Goal: Information Seeking & Learning: Learn about a topic

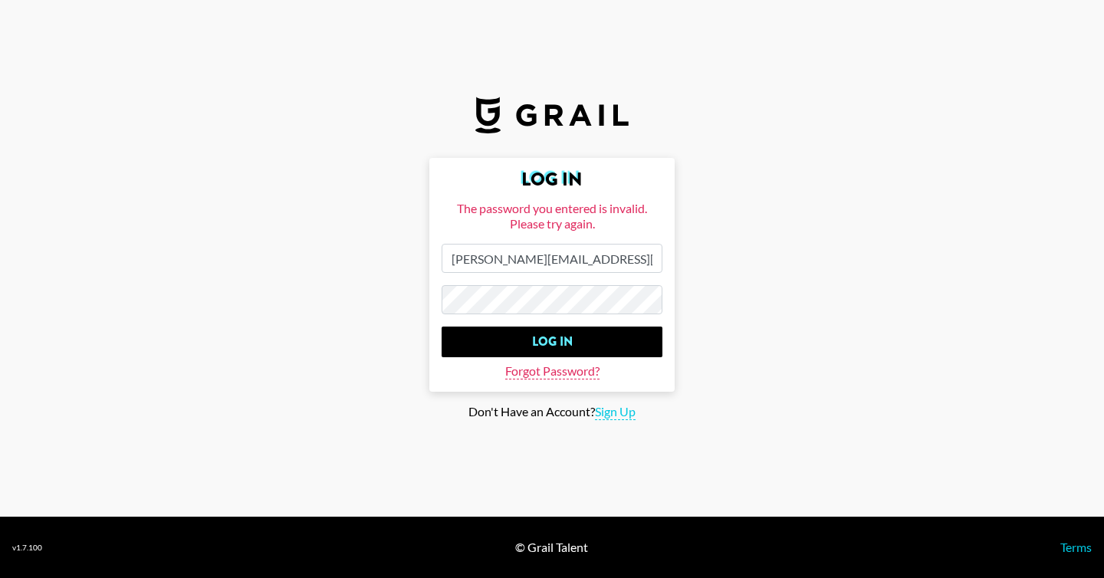
click at [559, 375] on span "Forgot Password?" at bounding box center [552, 372] width 94 height 16
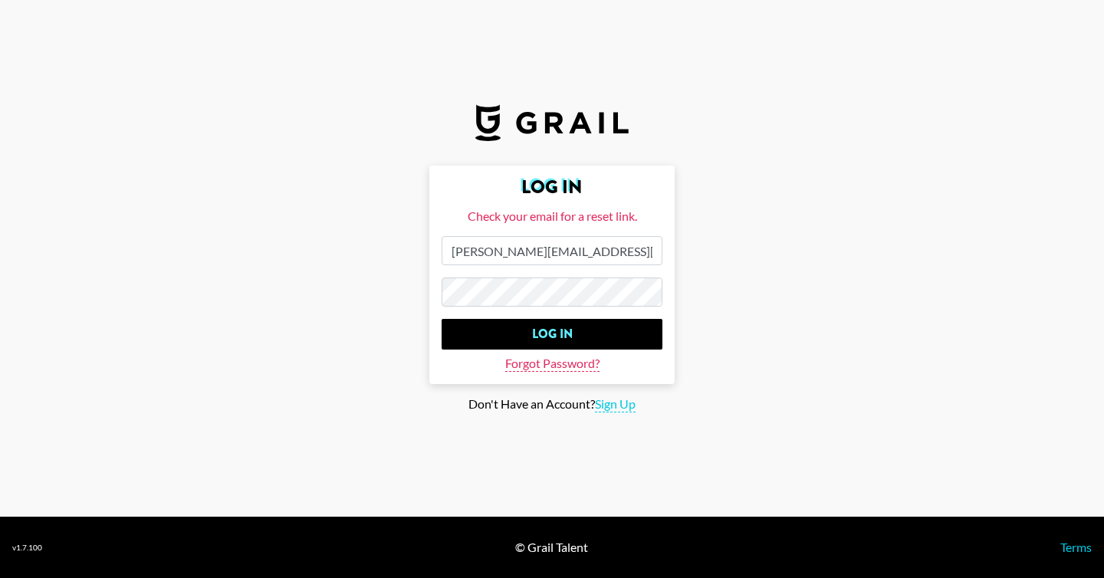
click at [538, 360] on span "Forgot Password?" at bounding box center [552, 364] width 94 height 16
click at [539, 363] on span "Forgot Password?" at bounding box center [552, 364] width 94 height 16
click at [525, 241] on input "[PERSON_NAME][EMAIL_ADDRESS][DOMAIN_NAME]" at bounding box center [552, 250] width 221 height 29
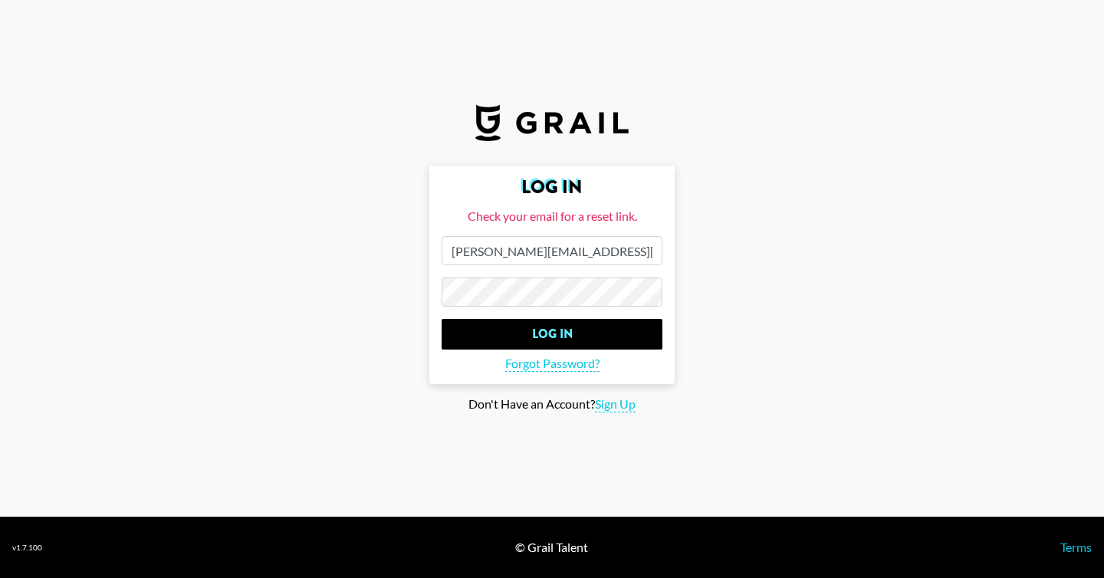
click at [442, 319] on input "Log In" at bounding box center [552, 334] width 221 height 31
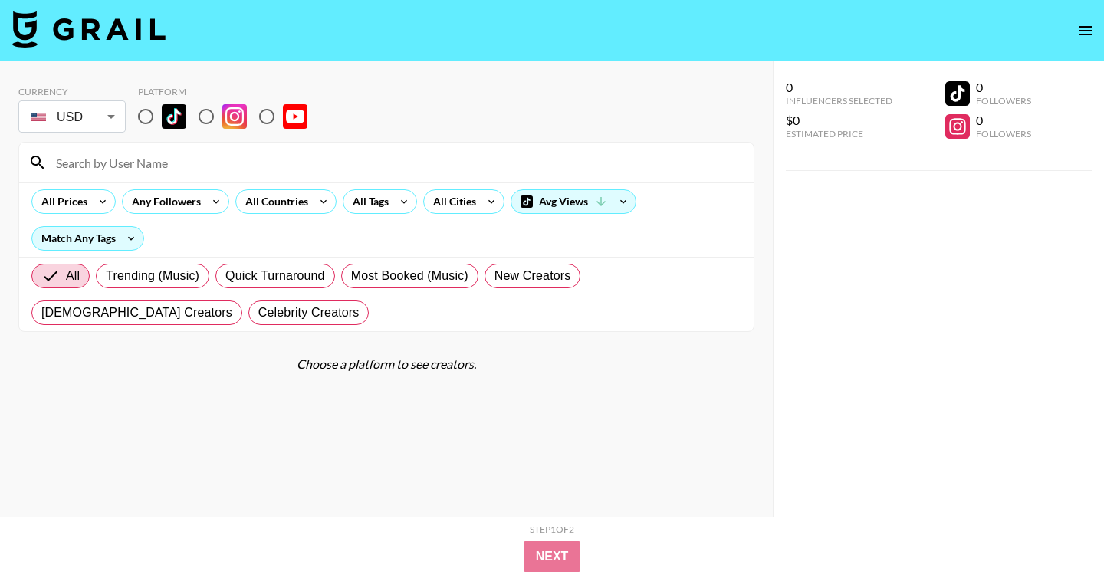
click at [110, 123] on body "Currency USD USD ​ Platform All Prices Any Followers All Countries All Tags All…" at bounding box center [552, 320] width 1104 height 640
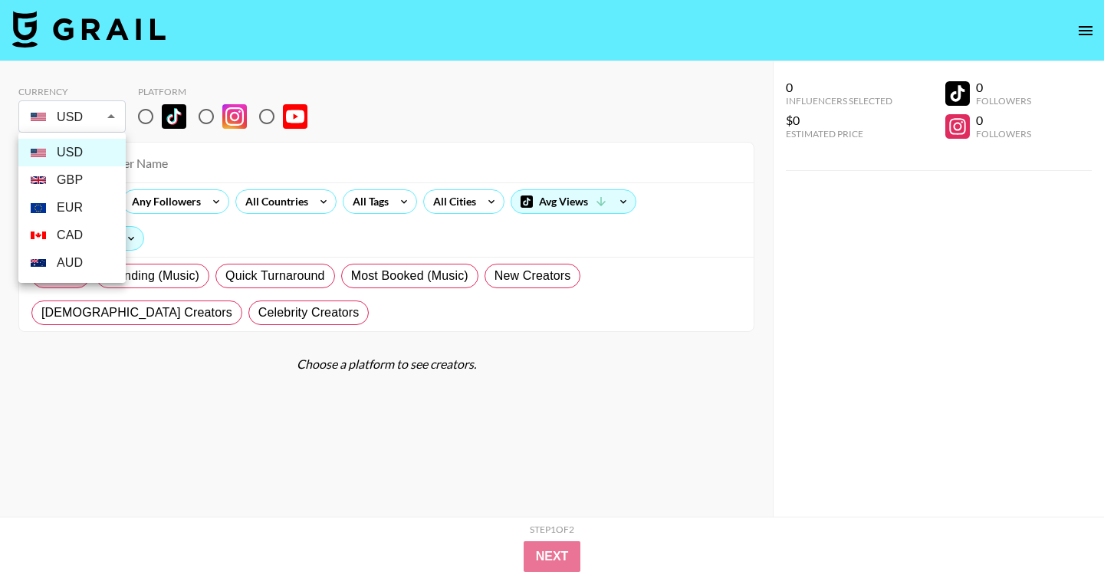
click at [403, 94] on div at bounding box center [552, 289] width 1104 height 578
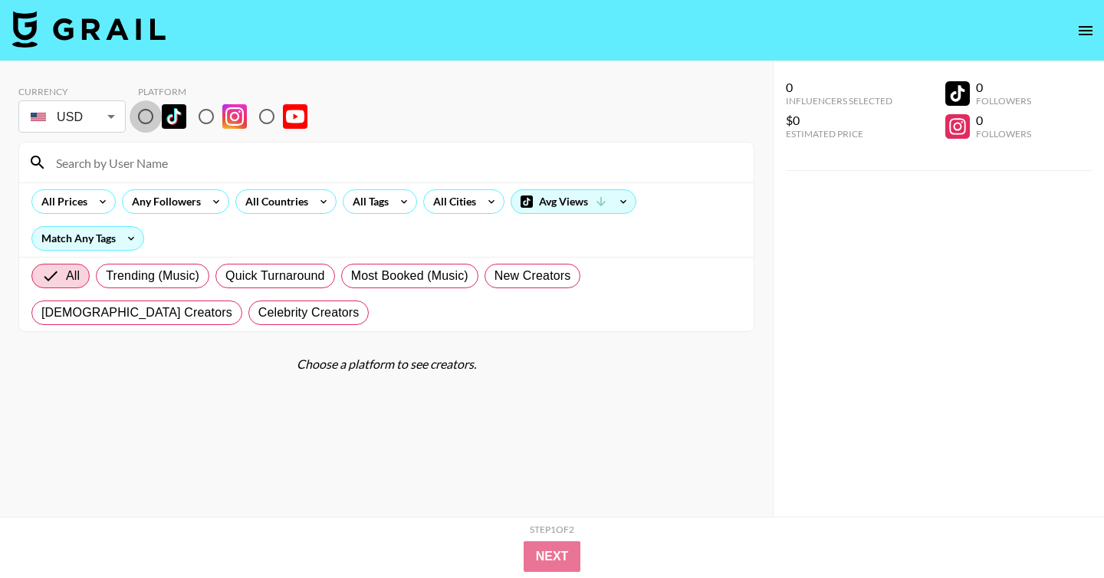
click at [139, 108] on input "radio" at bounding box center [146, 116] width 32 height 32
radio input "true"
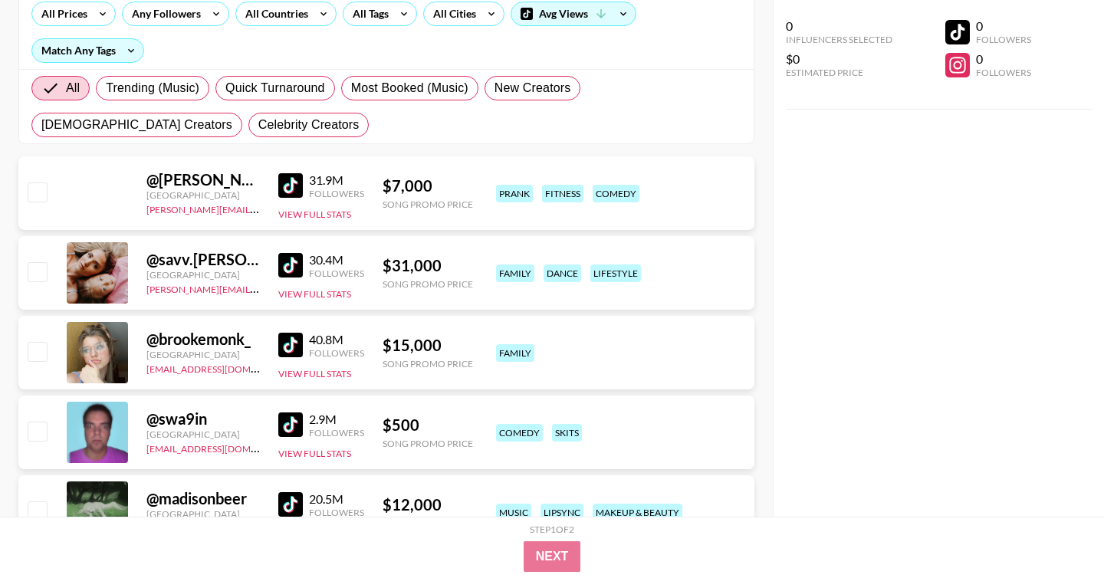
scroll to position [130, 0]
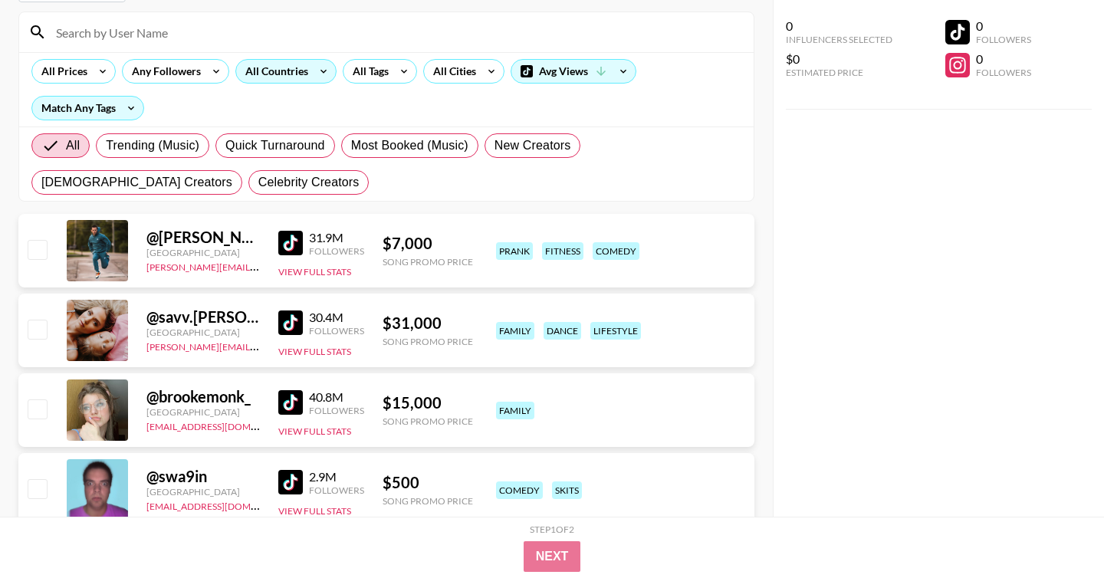
click at [311, 69] on icon at bounding box center [323, 71] width 25 height 23
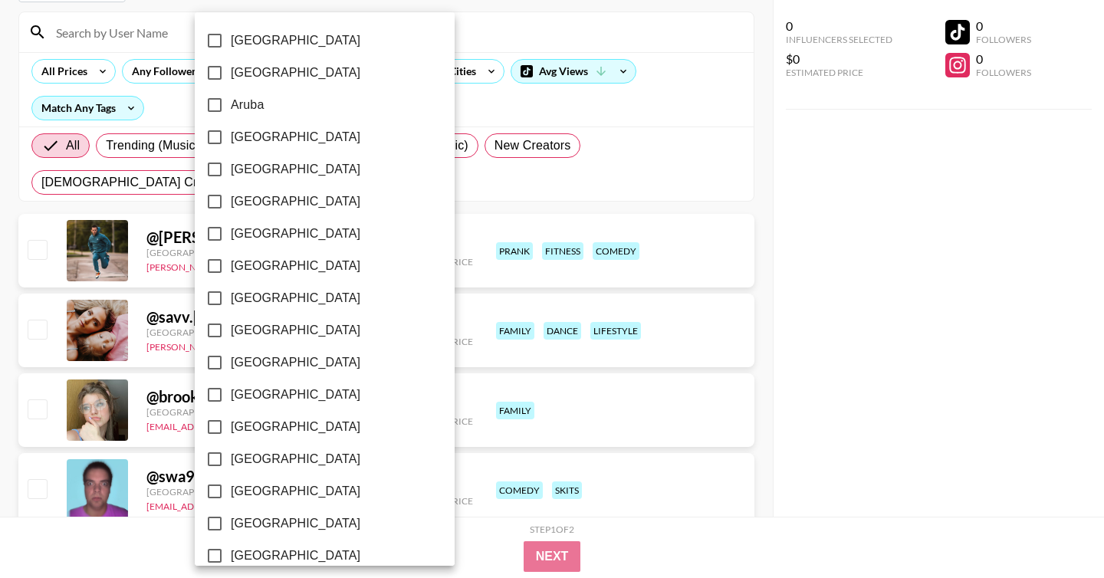
scroll to position [1210, 0]
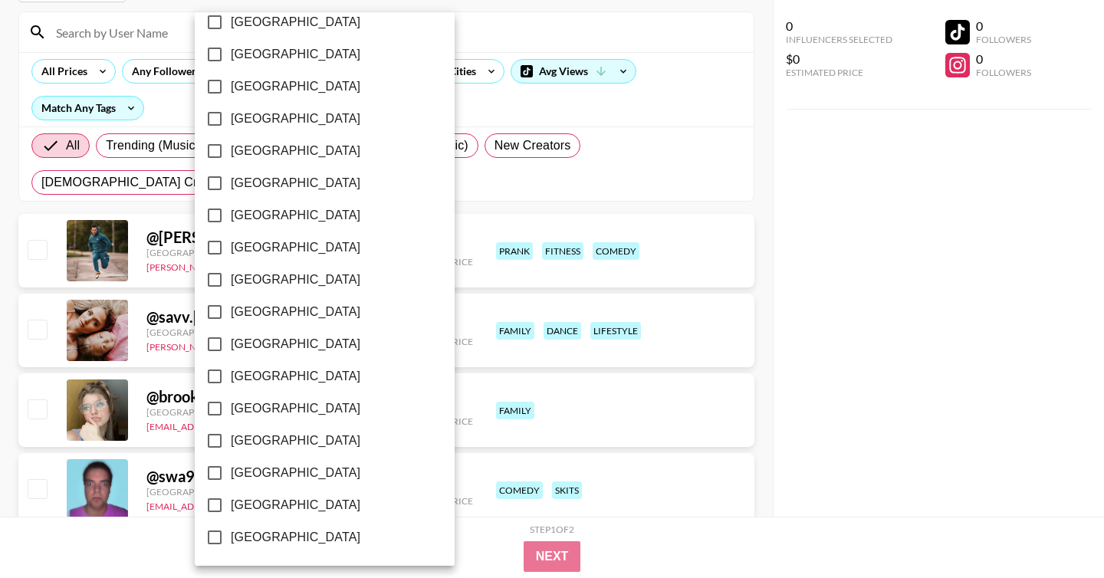
click at [245, 475] on span "[GEOGRAPHIC_DATA]" at bounding box center [296, 473] width 130 height 18
click at [231, 475] on input "[GEOGRAPHIC_DATA]" at bounding box center [215, 473] width 32 height 32
checkbox input "true"
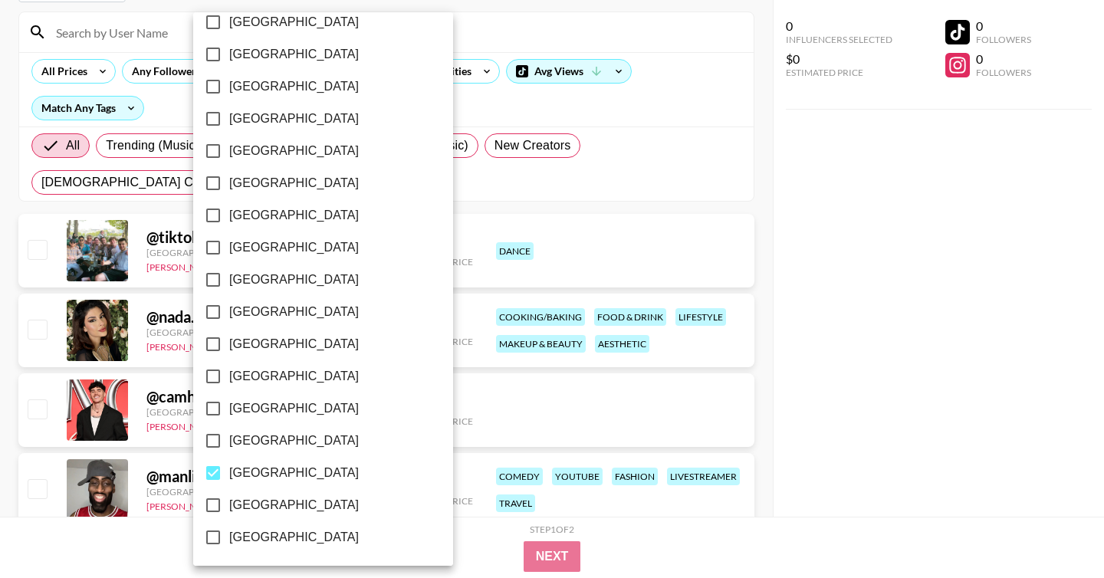
click at [689, 102] on div at bounding box center [552, 289] width 1104 height 578
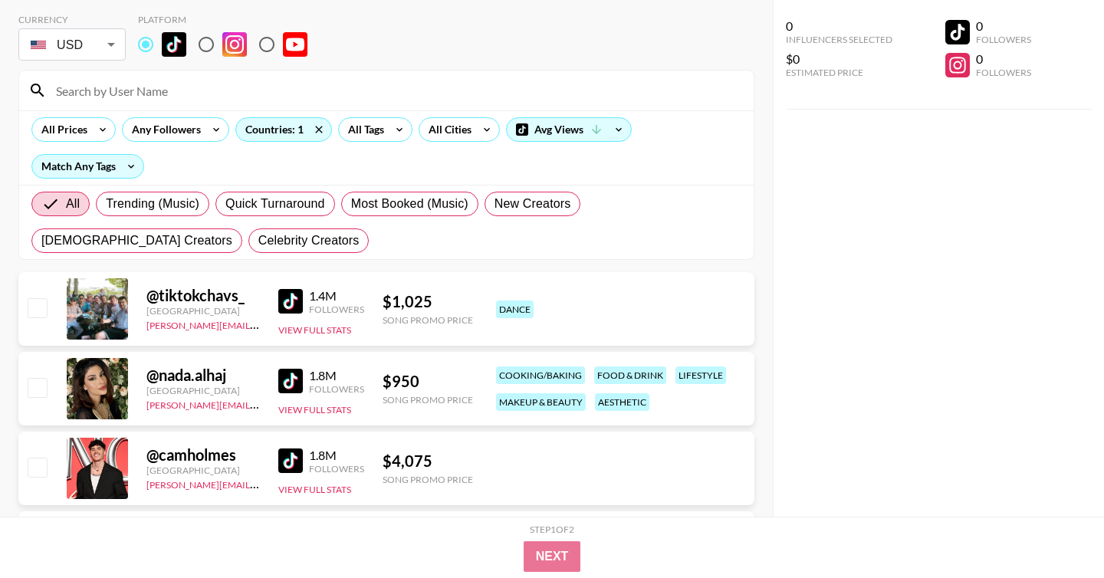
scroll to position [0, 0]
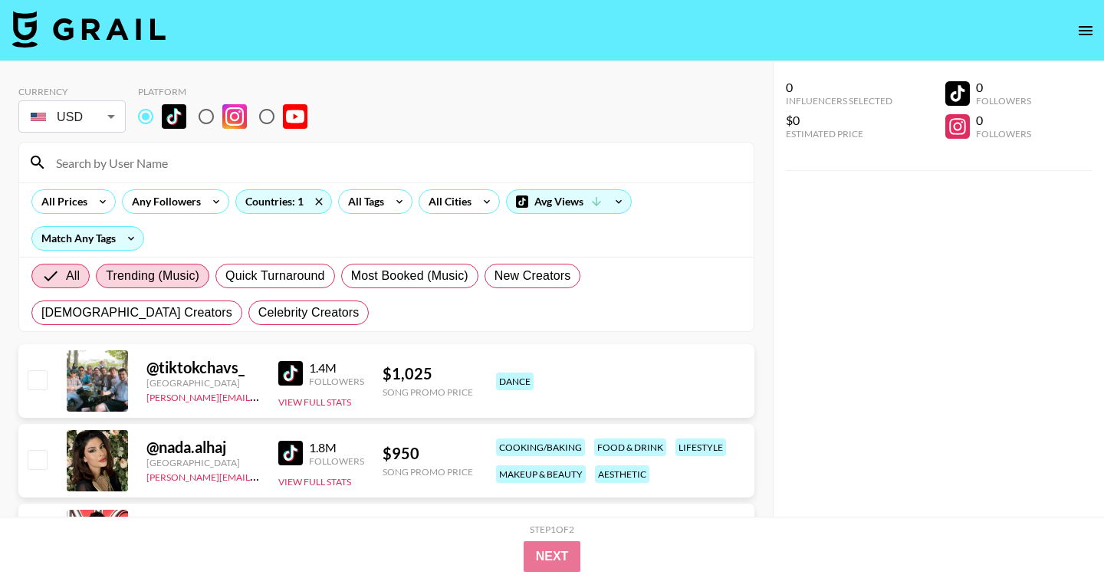
click at [156, 271] on span "Trending (Music)" at bounding box center [153, 276] width 94 height 18
click at [106, 276] on input "Trending (Music)" at bounding box center [106, 276] width 0 height 0
radio input "true"
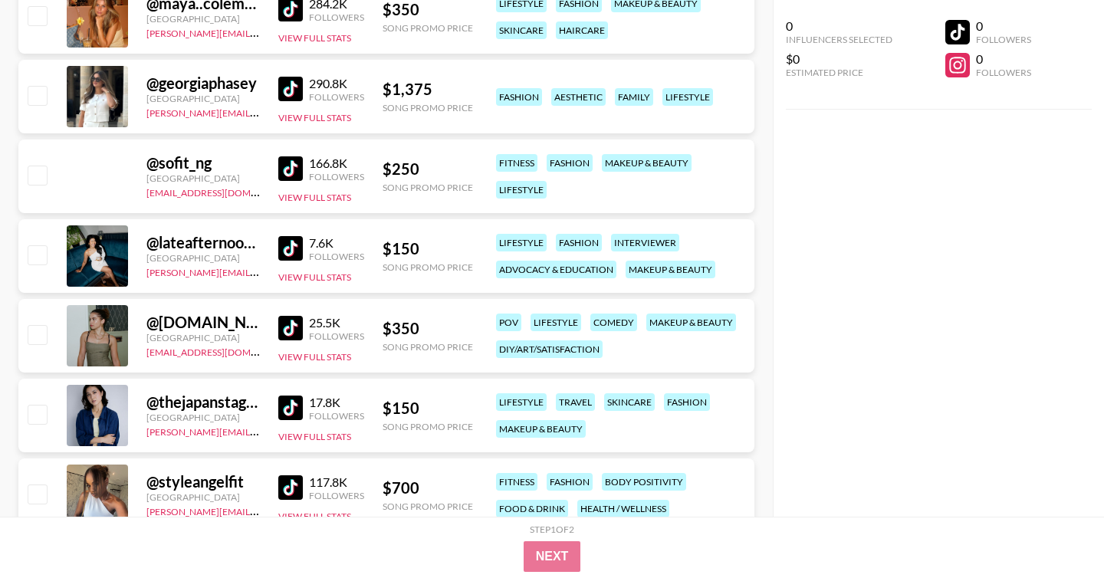
scroll to position [5662, 0]
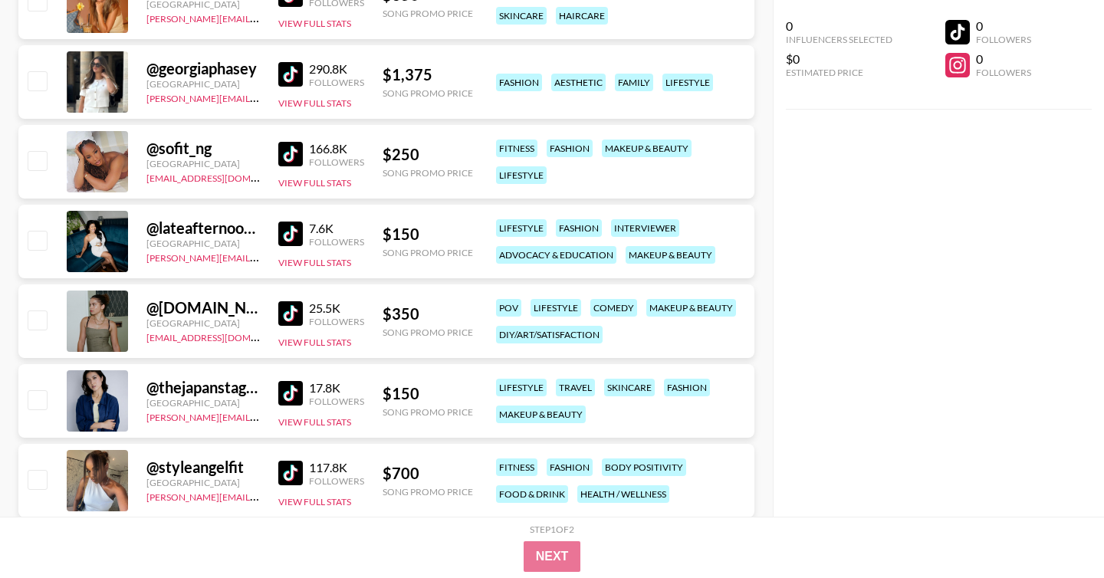
click at [212, 226] on div "@ lateafternoonthoughts" at bounding box center [202, 228] width 113 height 19
click at [81, 240] on div at bounding box center [97, 241] width 61 height 61
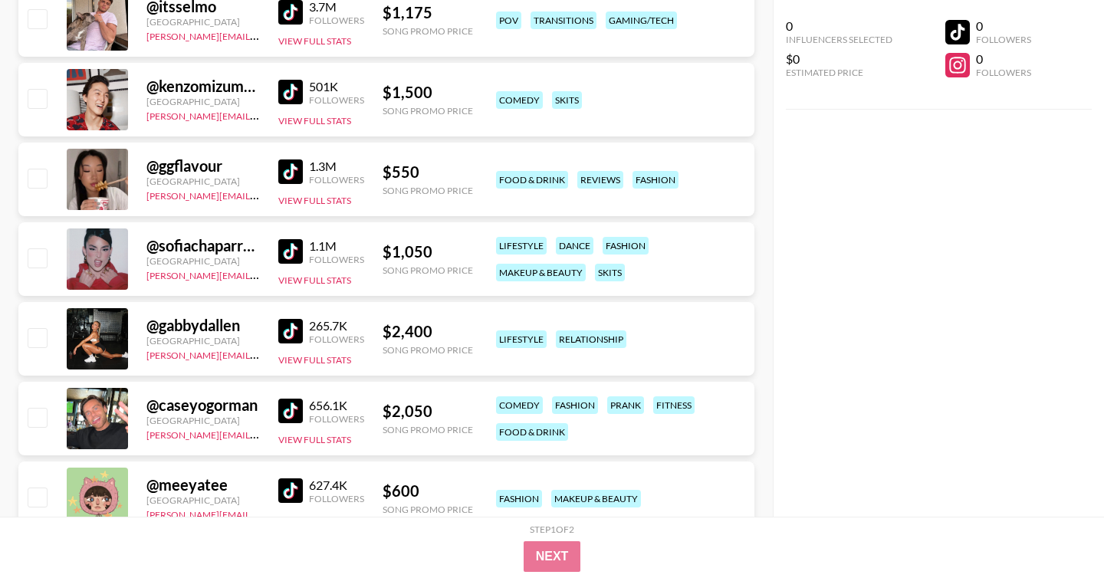
scroll to position [0, 0]
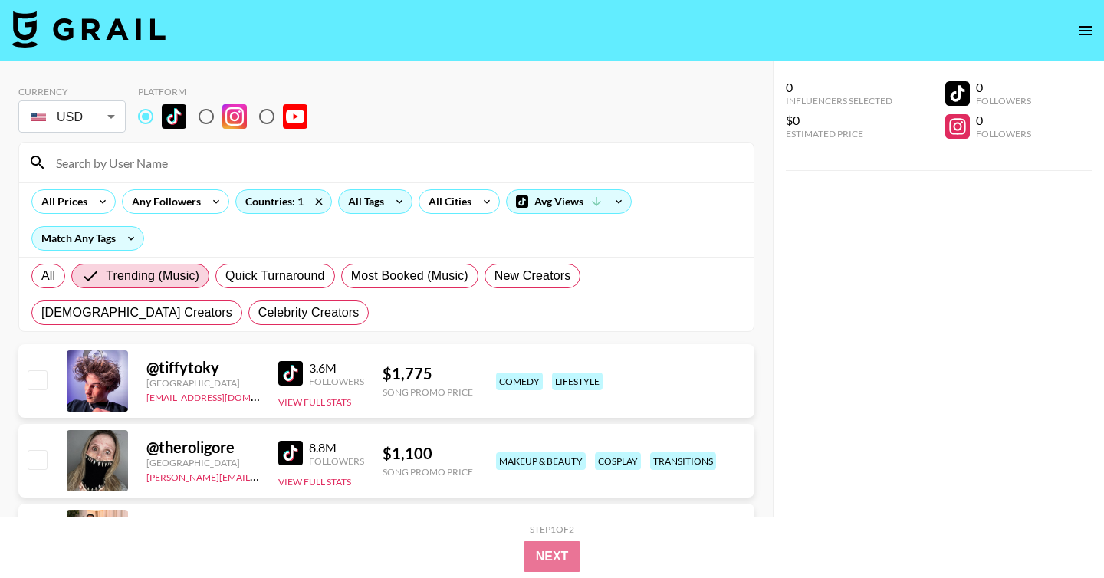
click at [397, 202] on icon at bounding box center [399, 202] width 6 height 4
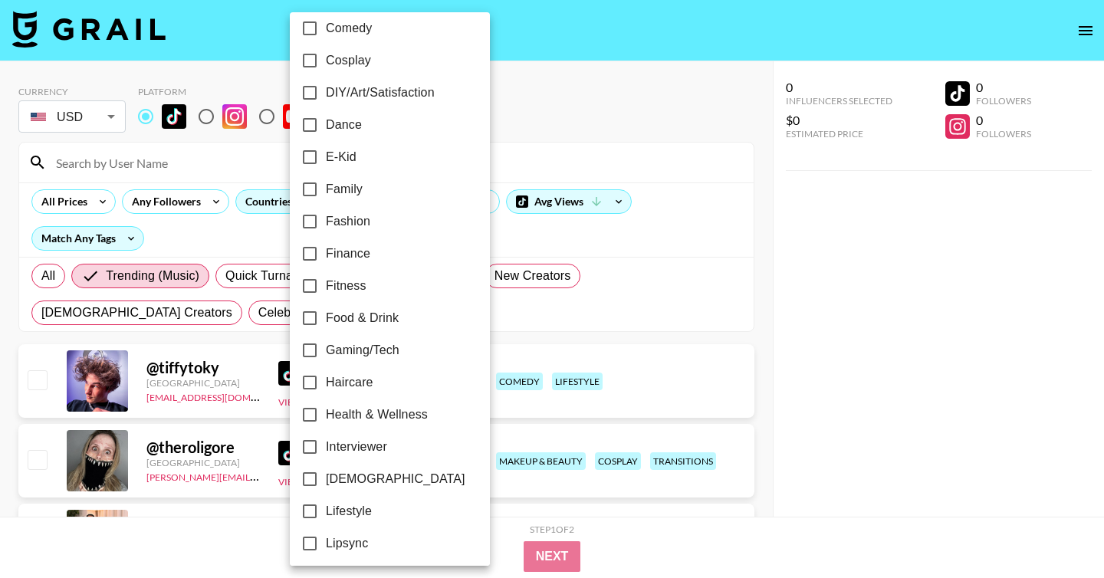
scroll to position [226, 0]
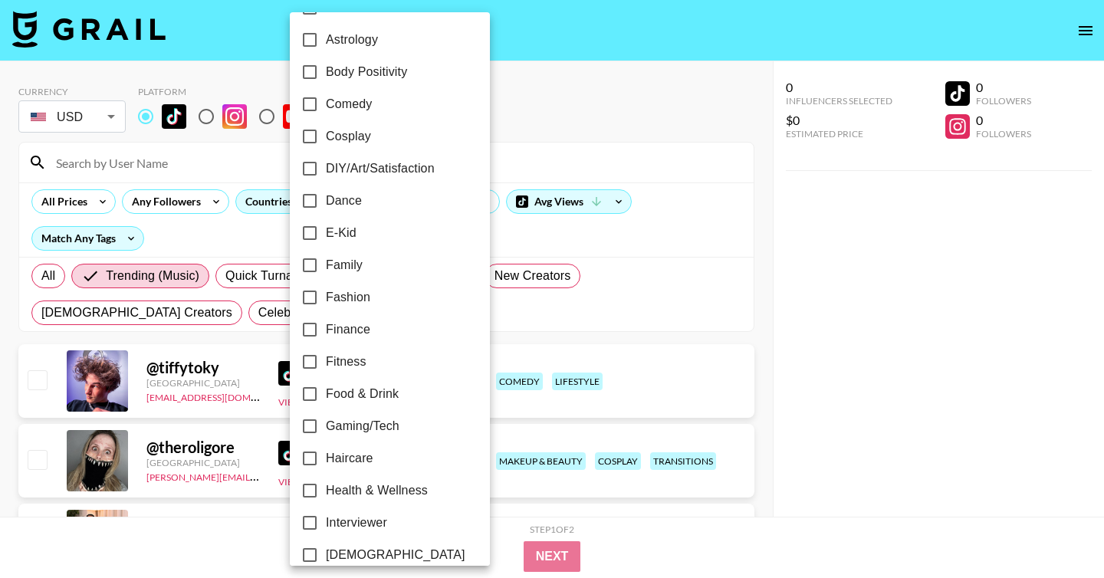
click at [351, 100] on span "Comedy" at bounding box center [349, 104] width 46 height 18
click at [326, 100] on input "Comedy" at bounding box center [310, 104] width 32 height 32
checkbox input "true"
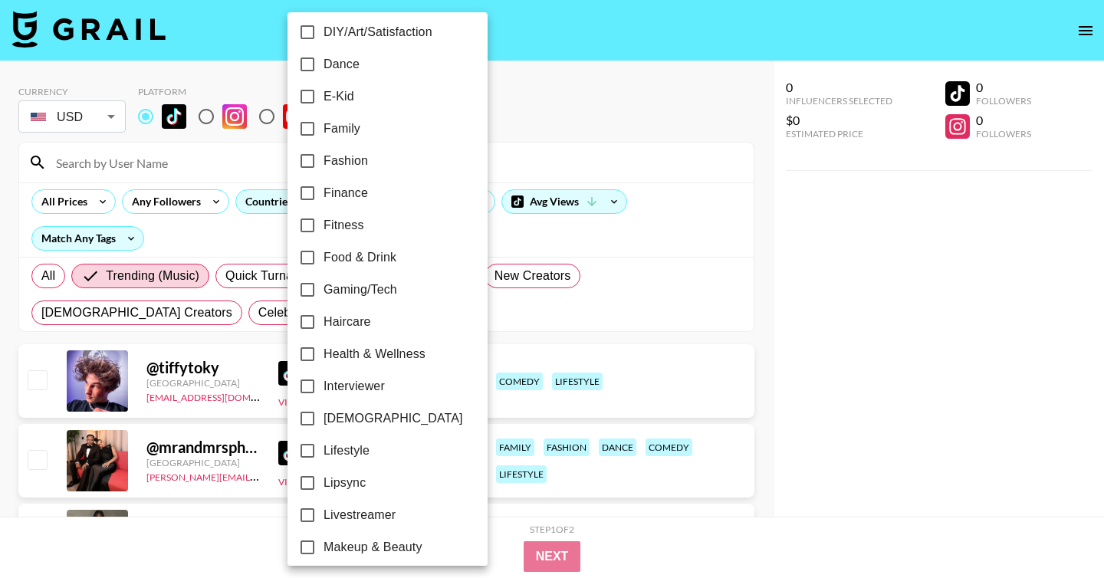
scroll to position [364, 0]
click at [360, 225] on span "Fitness" at bounding box center [344, 224] width 41 height 18
click at [324, 225] on input "Fitness" at bounding box center [307, 225] width 32 height 32
checkbox input "true"
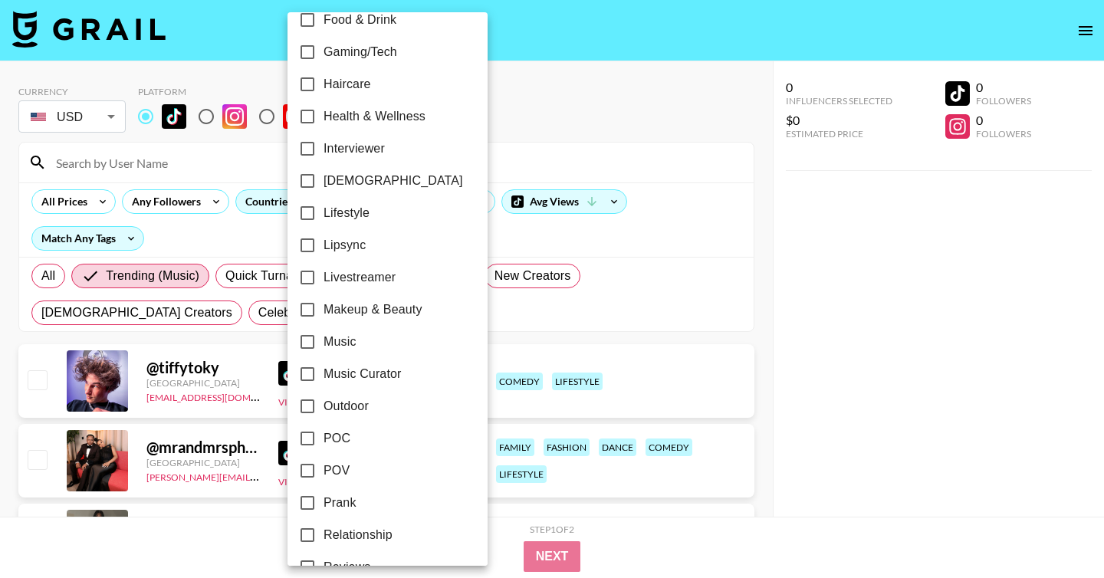
click at [350, 242] on span "Lipsync" at bounding box center [345, 245] width 42 height 18
click at [324, 242] on input "Lipsync" at bounding box center [307, 245] width 32 height 32
checkbox input "true"
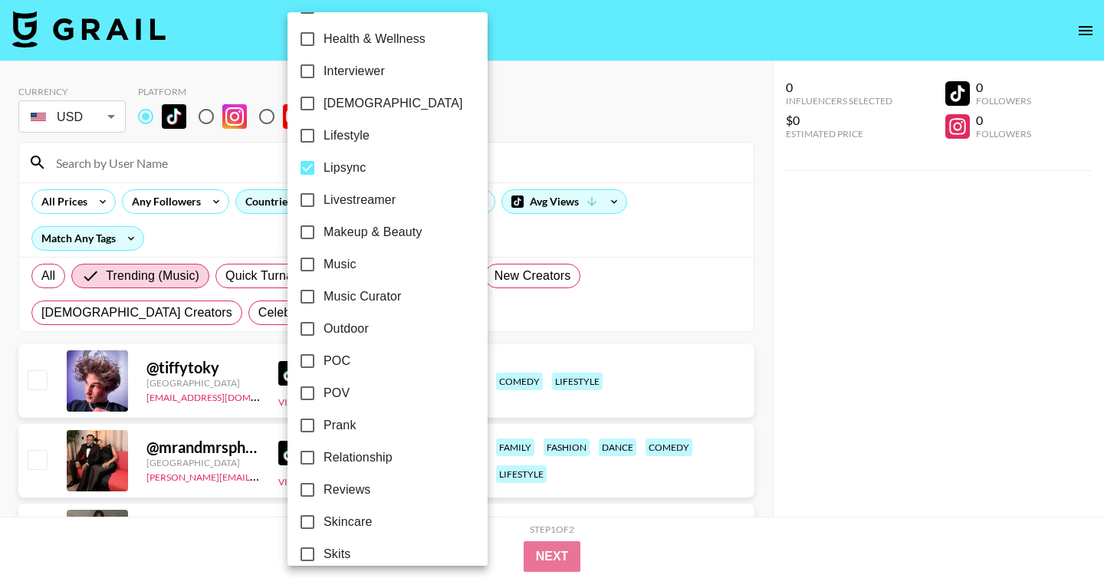
scroll to position [686, 0]
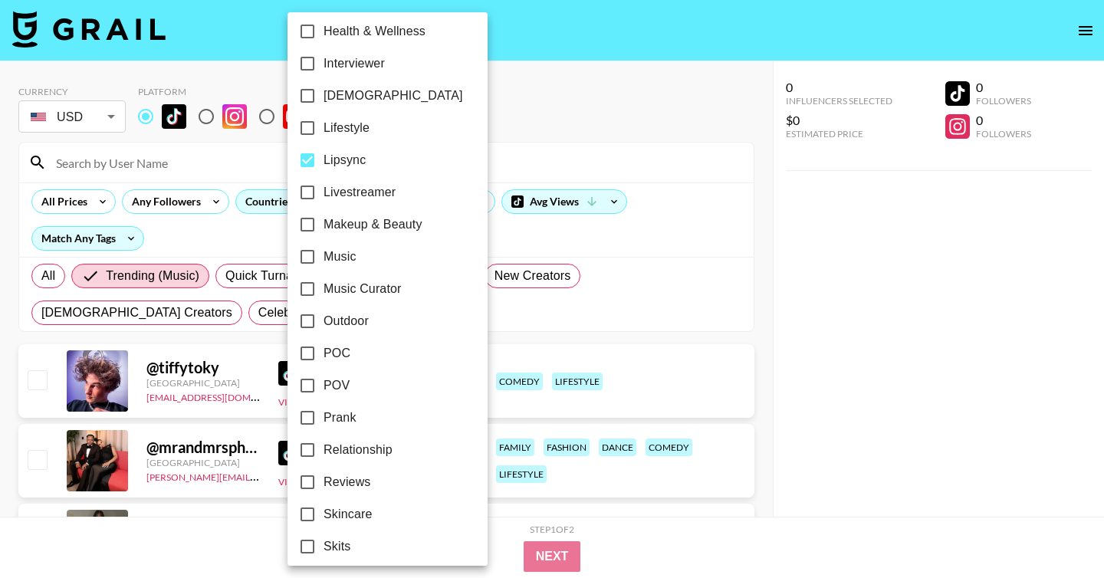
click at [337, 123] on span "Lifestyle" at bounding box center [347, 128] width 46 height 18
click at [324, 123] on input "Lifestyle" at bounding box center [307, 128] width 32 height 32
checkbox input "true"
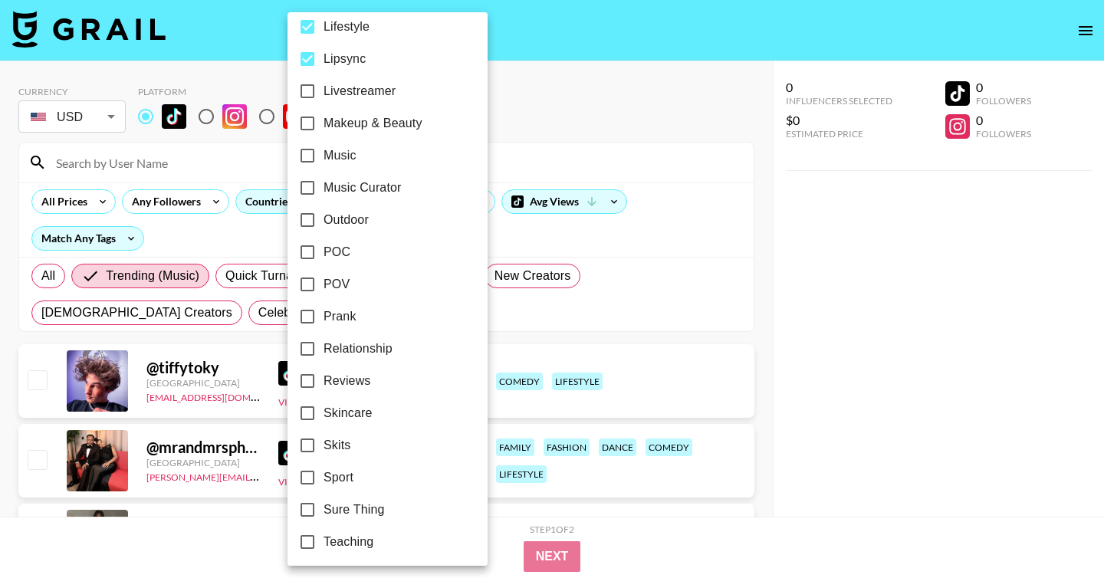
scroll to position [791, 0]
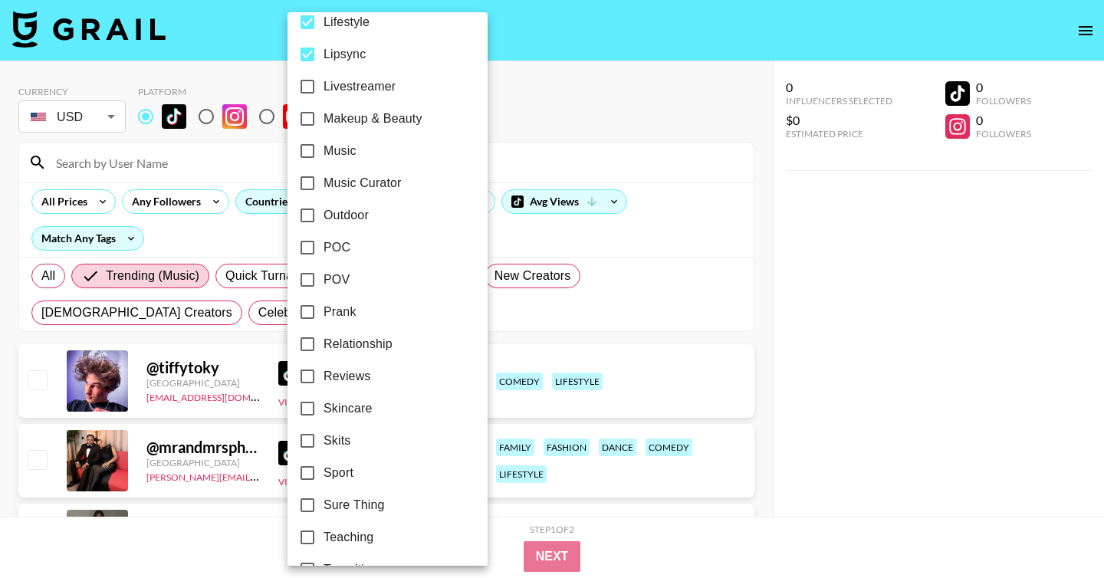
click at [337, 139] on label "Music" at bounding box center [377, 151] width 172 height 32
click at [324, 139] on input "Music" at bounding box center [307, 151] width 32 height 32
checkbox input "true"
drag, startPoint x: 337, startPoint y: 121, endPoint x: 342, endPoint y: 140, distance: 19.0
click at [337, 121] on span "Makeup & Beauty" at bounding box center [373, 119] width 99 height 18
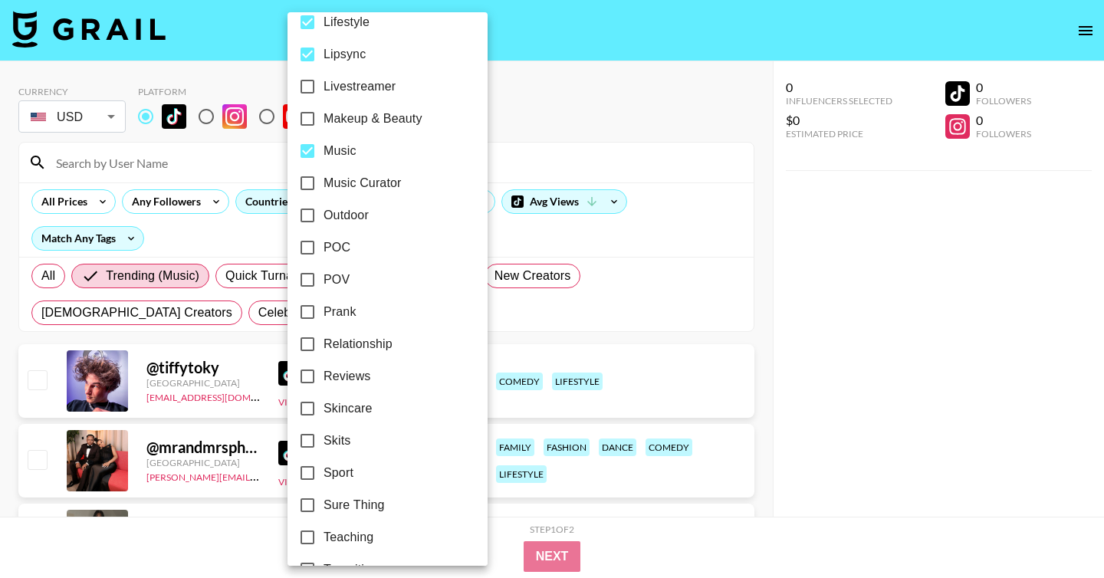
click at [324, 121] on input "Makeup & Beauty" at bounding box center [307, 119] width 32 height 32
checkbox input "true"
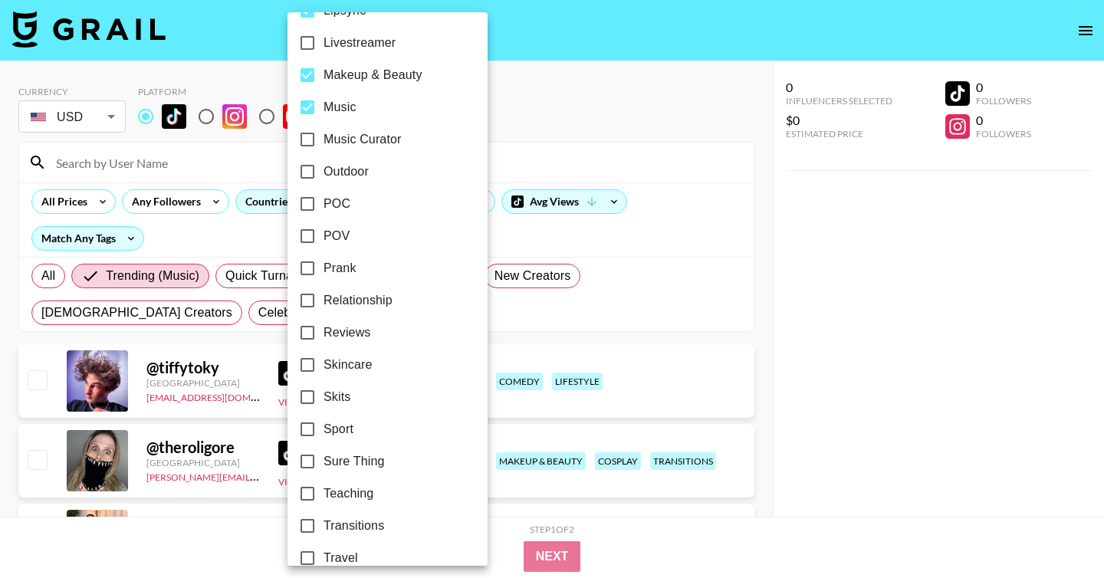
scroll to position [888, 0]
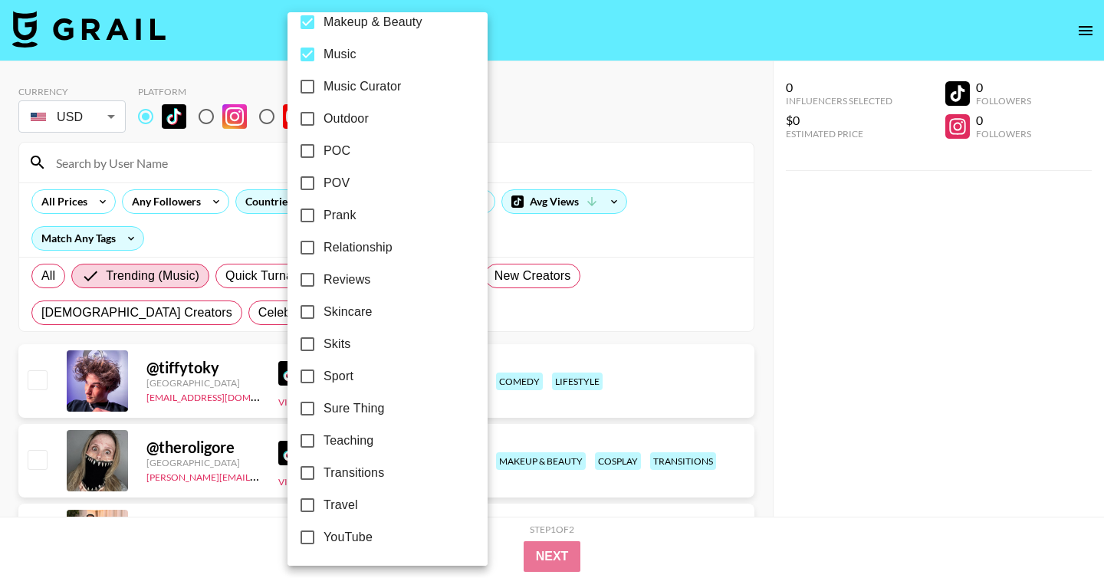
click at [350, 378] on span "Sport" at bounding box center [339, 376] width 30 height 18
click at [324, 378] on input "Sport" at bounding box center [307, 376] width 32 height 32
checkbox input "true"
click at [675, 209] on div at bounding box center [552, 289] width 1104 height 578
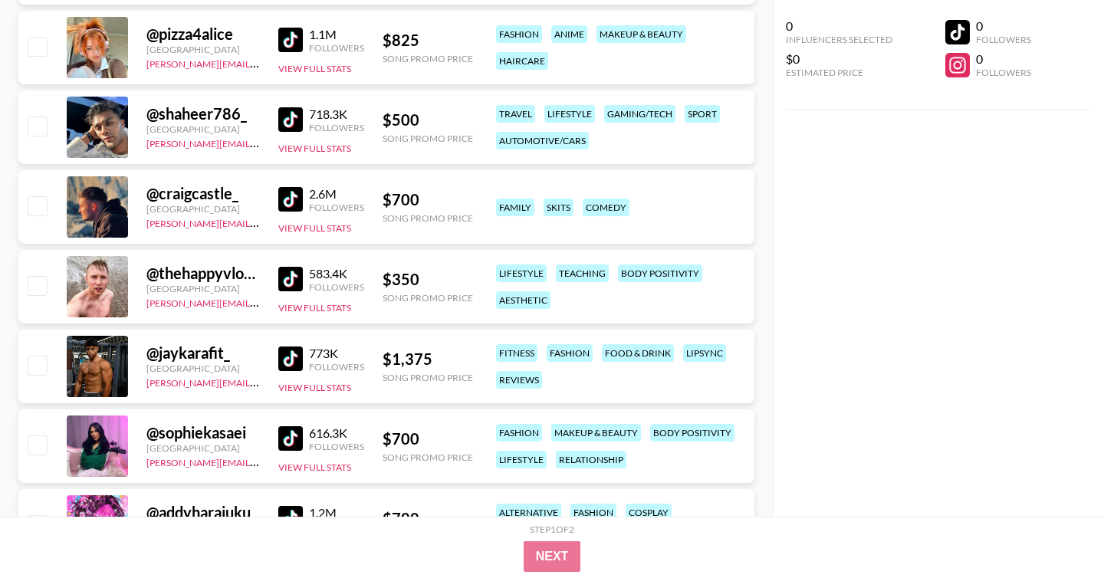
scroll to position [1538, 0]
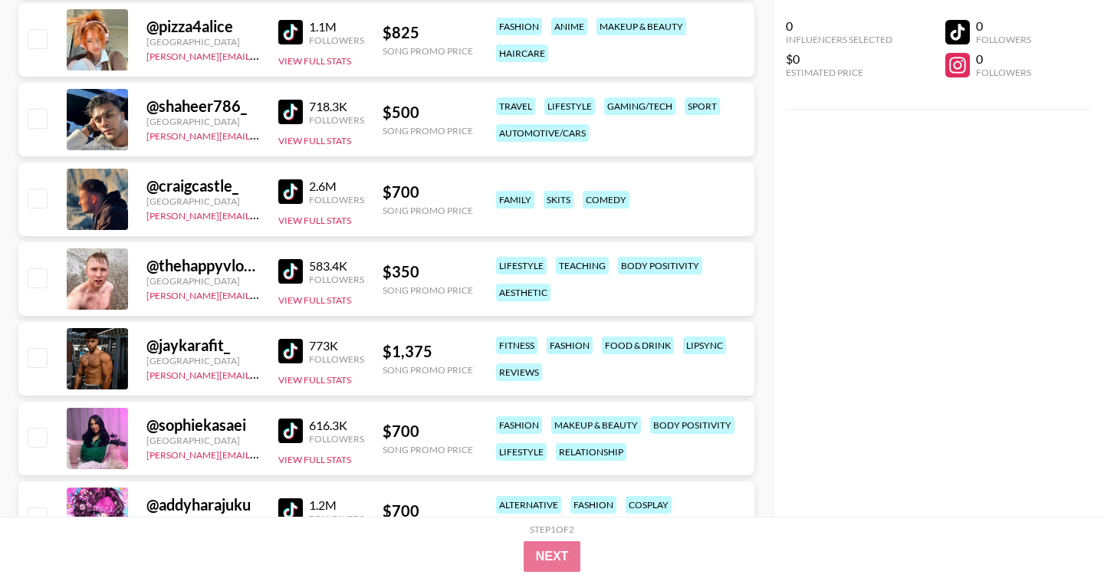
click at [231, 272] on div "@ thehappyvlogger" at bounding box center [202, 265] width 113 height 19
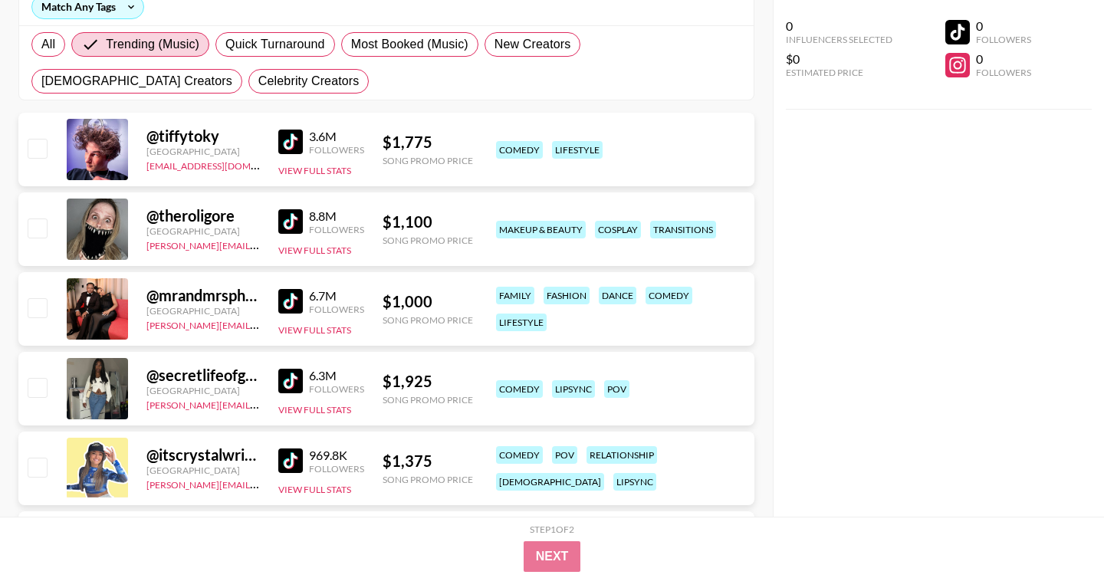
scroll to position [0, 0]
